Goal: Transaction & Acquisition: Subscribe to service/newsletter

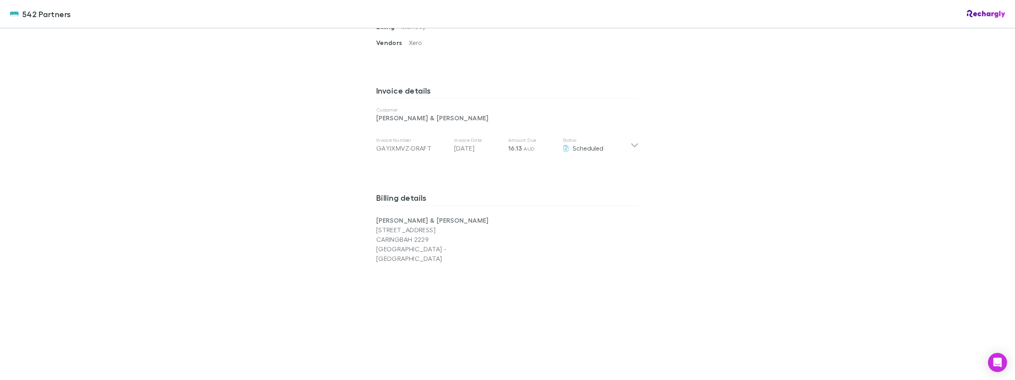
scroll to position [398, 0]
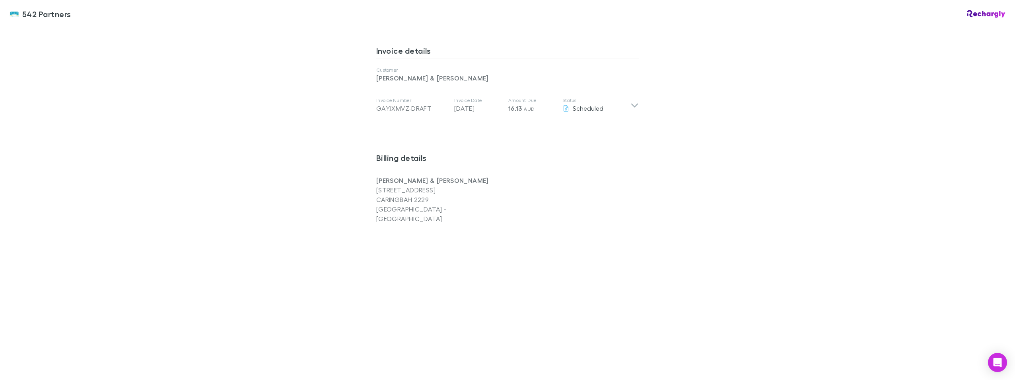
click at [353, 315] on div "542 Partners 542 Partners Software subscriptions agreement 542 Partners has par…" at bounding box center [507, 190] width 1015 height 380
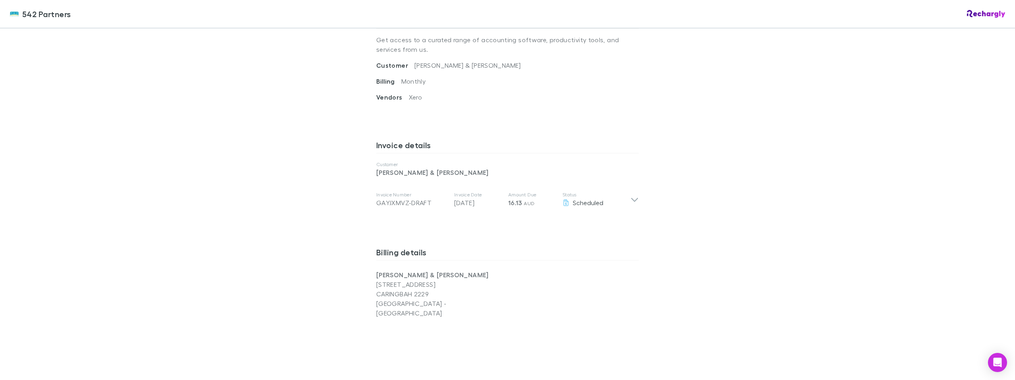
scroll to position [278, 0]
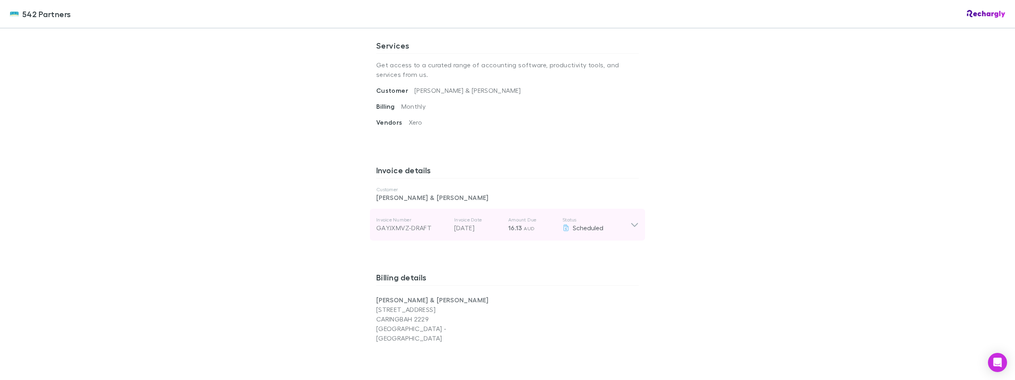
click at [462, 224] on p "[DATE]" at bounding box center [478, 228] width 48 height 10
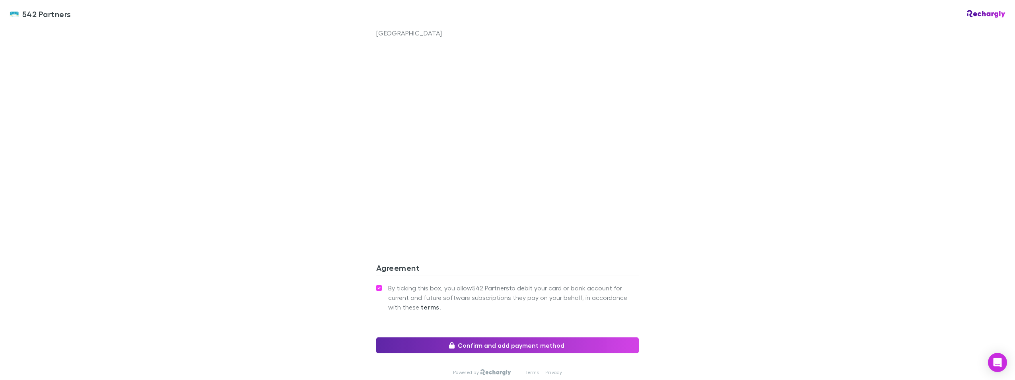
scroll to position [726, 0]
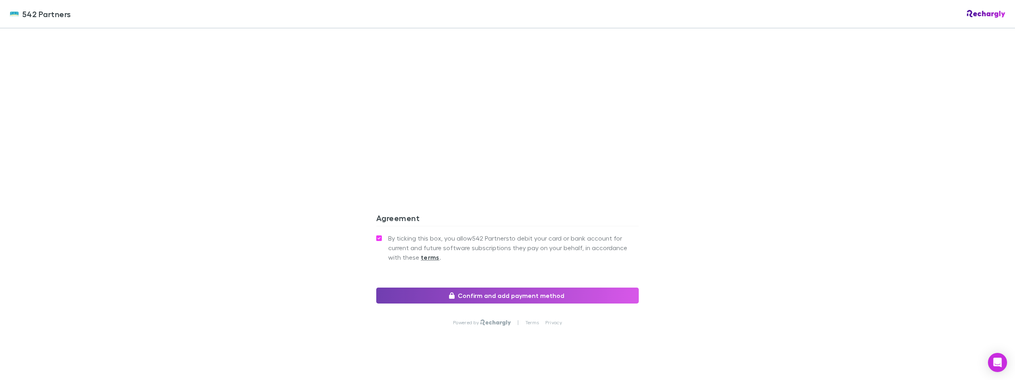
click at [461, 287] on button "Confirm and add payment method" at bounding box center [507, 295] width 263 height 16
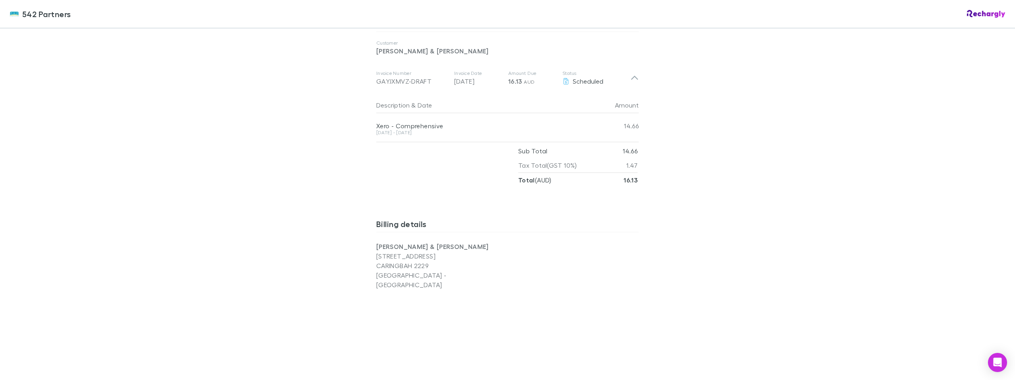
scroll to position [368, 0]
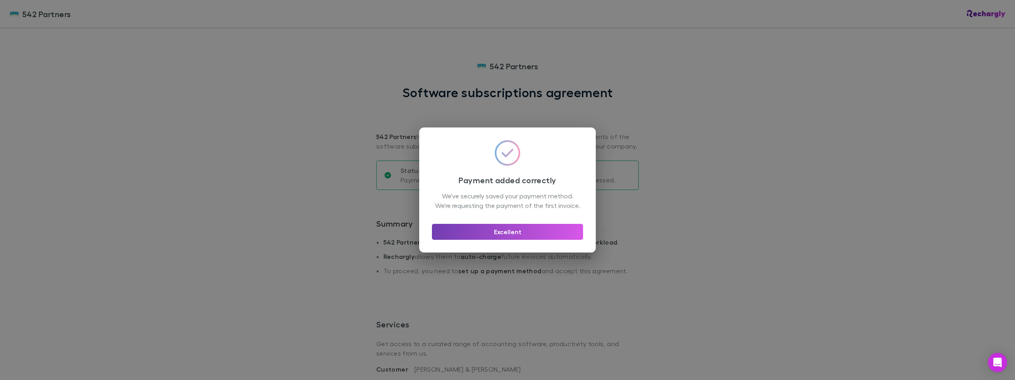
click at [499, 237] on button "Excellent" at bounding box center [507, 232] width 151 height 16
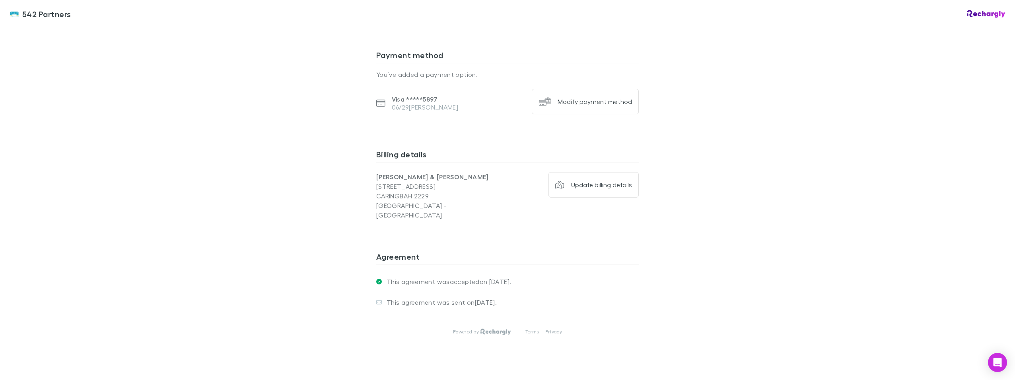
scroll to position [510, 0]
